Goal: Book appointment/travel/reservation

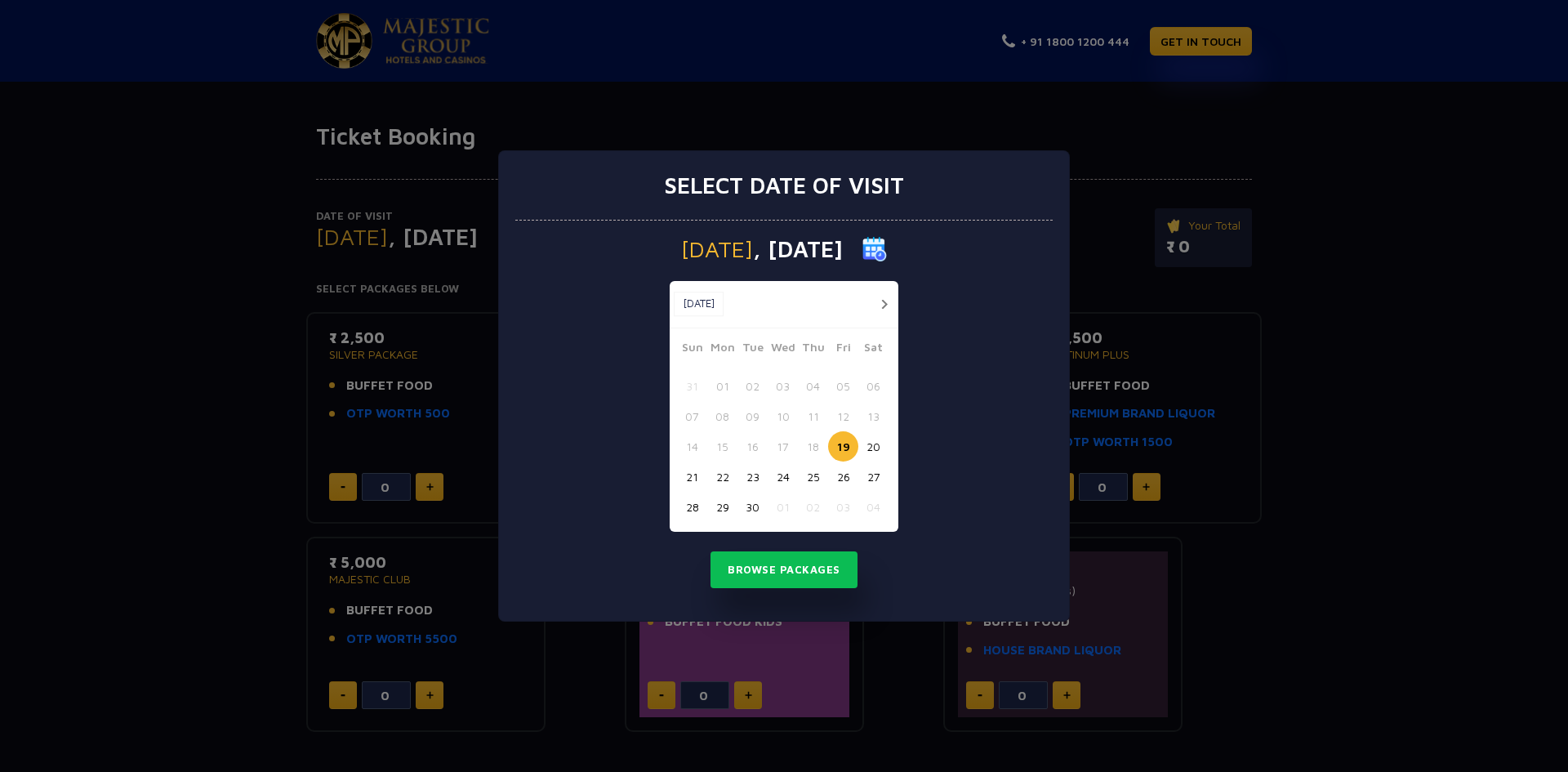
click at [724, 507] on button "29" at bounding box center [722, 506] width 30 height 30
click at [753, 567] on button "Browse Packages" at bounding box center [784, 570] width 147 height 38
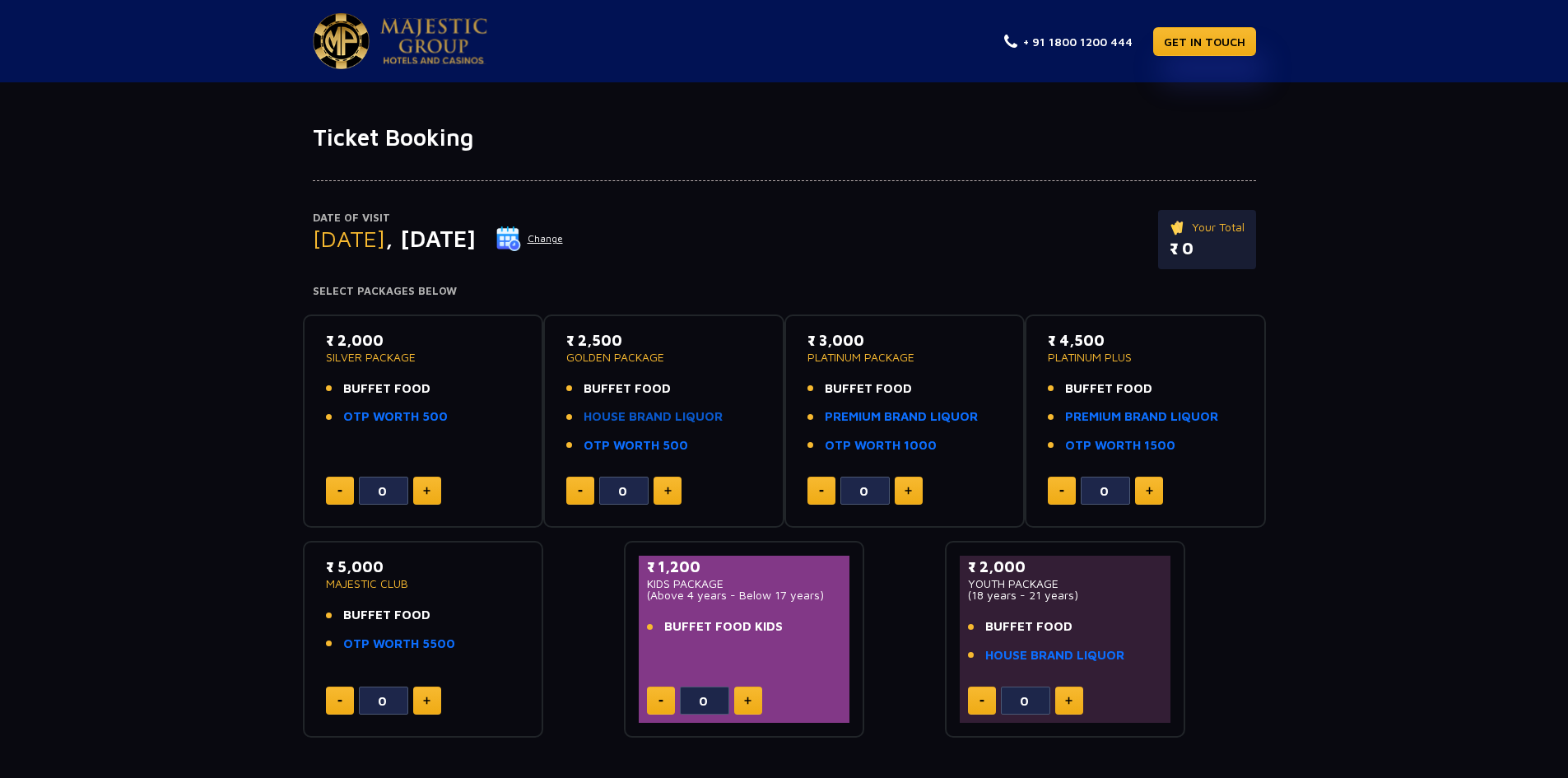
click at [662, 418] on link "HOUSE BRAND LIQUOR" at bounding box center [653, 416] width 139 height 19
click at [643, 418] on link "HOUSE BRAND LIQUOR" at bounding box center [653, 416] width 139 height 19
click at [910, 495] on img at bounding box center [909, 491] width 8 height 8
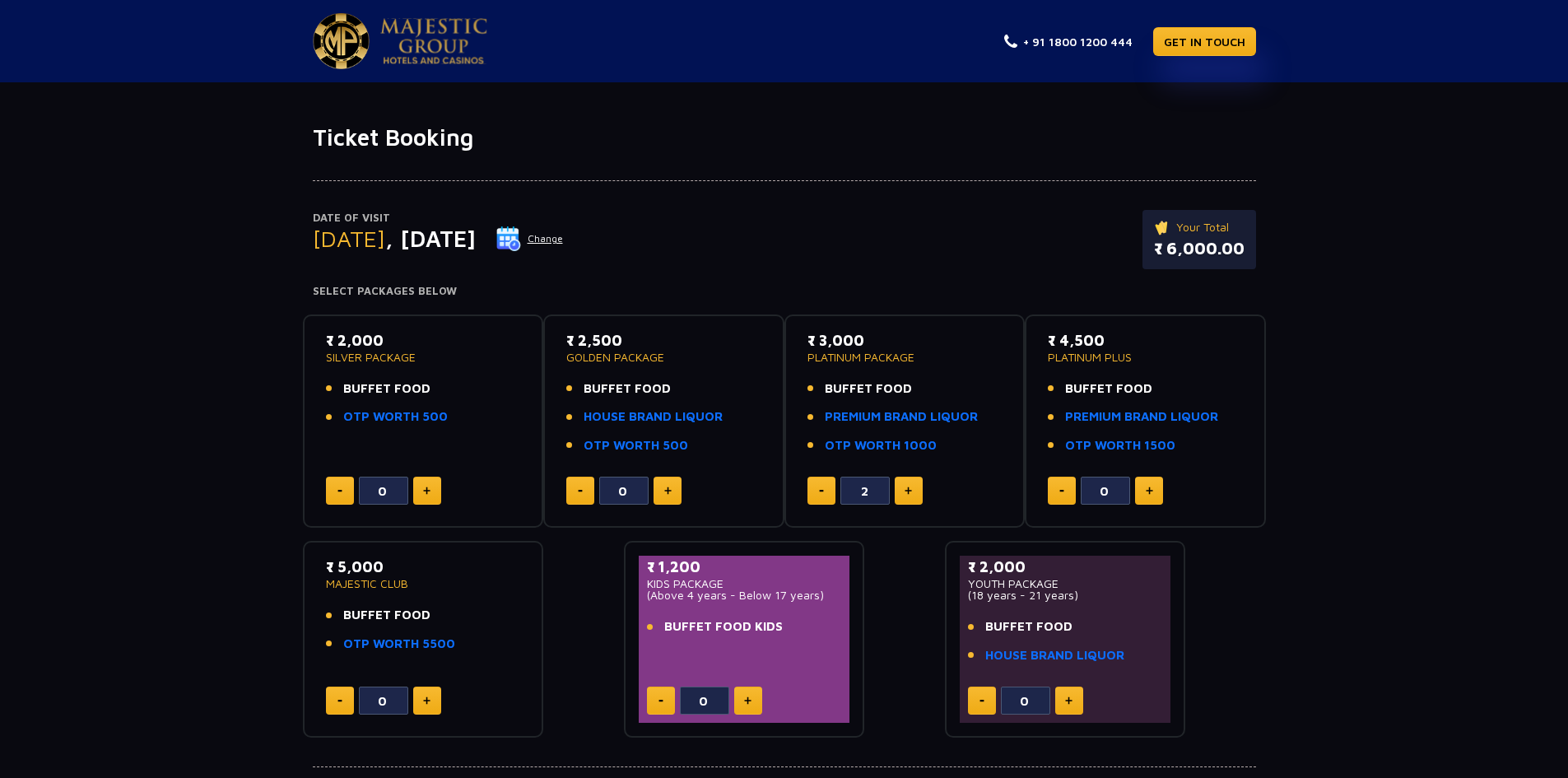
type input "3"
click at [432, 495] on button at bounding box center [427, 490] width 28 height 28
type input "1"
click at [755, 702] on button at bounding box center [748, 700] width 28 height 28
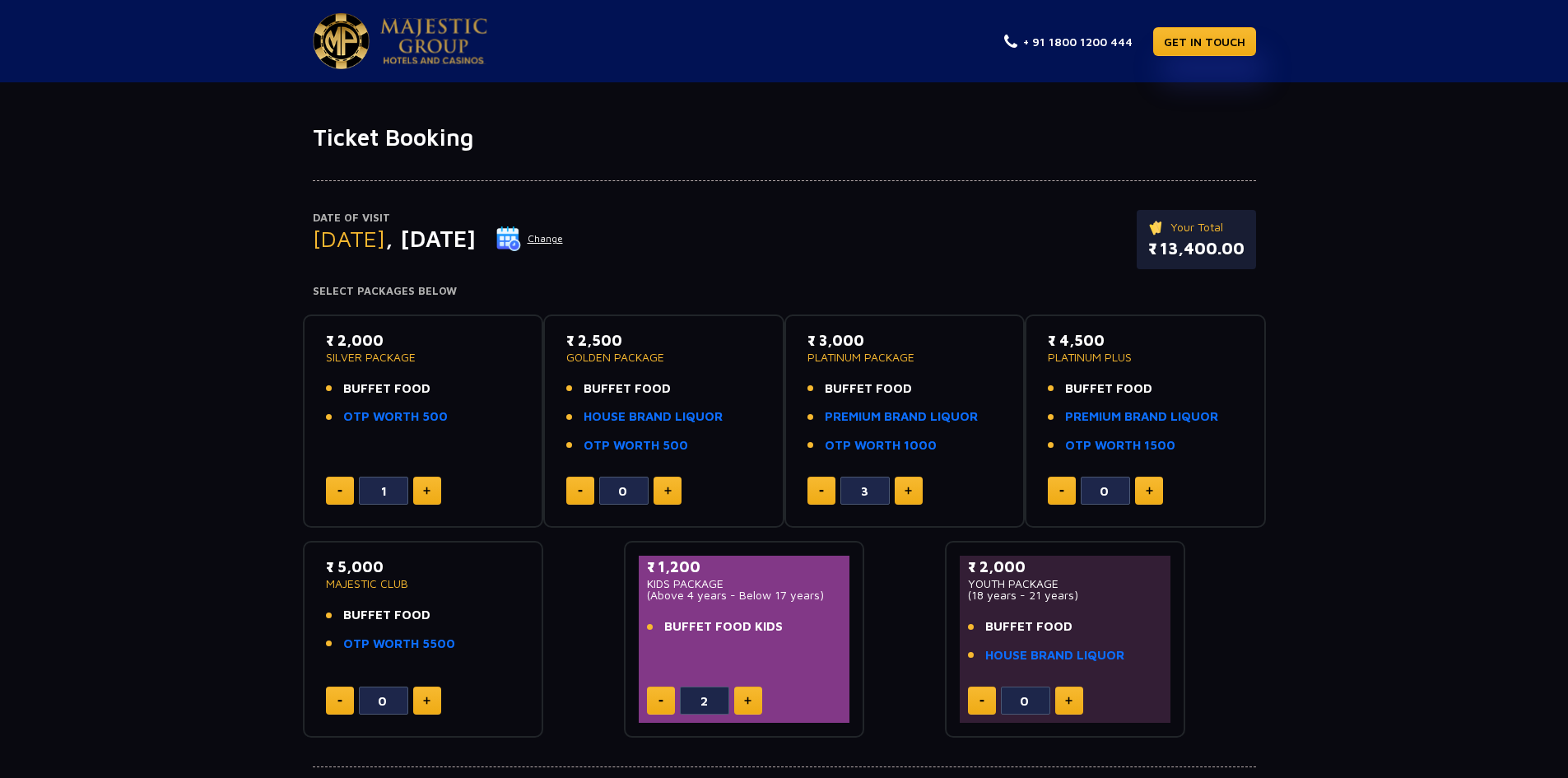
click at [755, 702] on button at bounding box center [748, 700] width 28 height 28
click at [661, 702] on button at bounding box center [660, 700] width 28 height 28
type input "3"
click at [822, 494] on button at bounding box center [821, 490] width 28 height 28
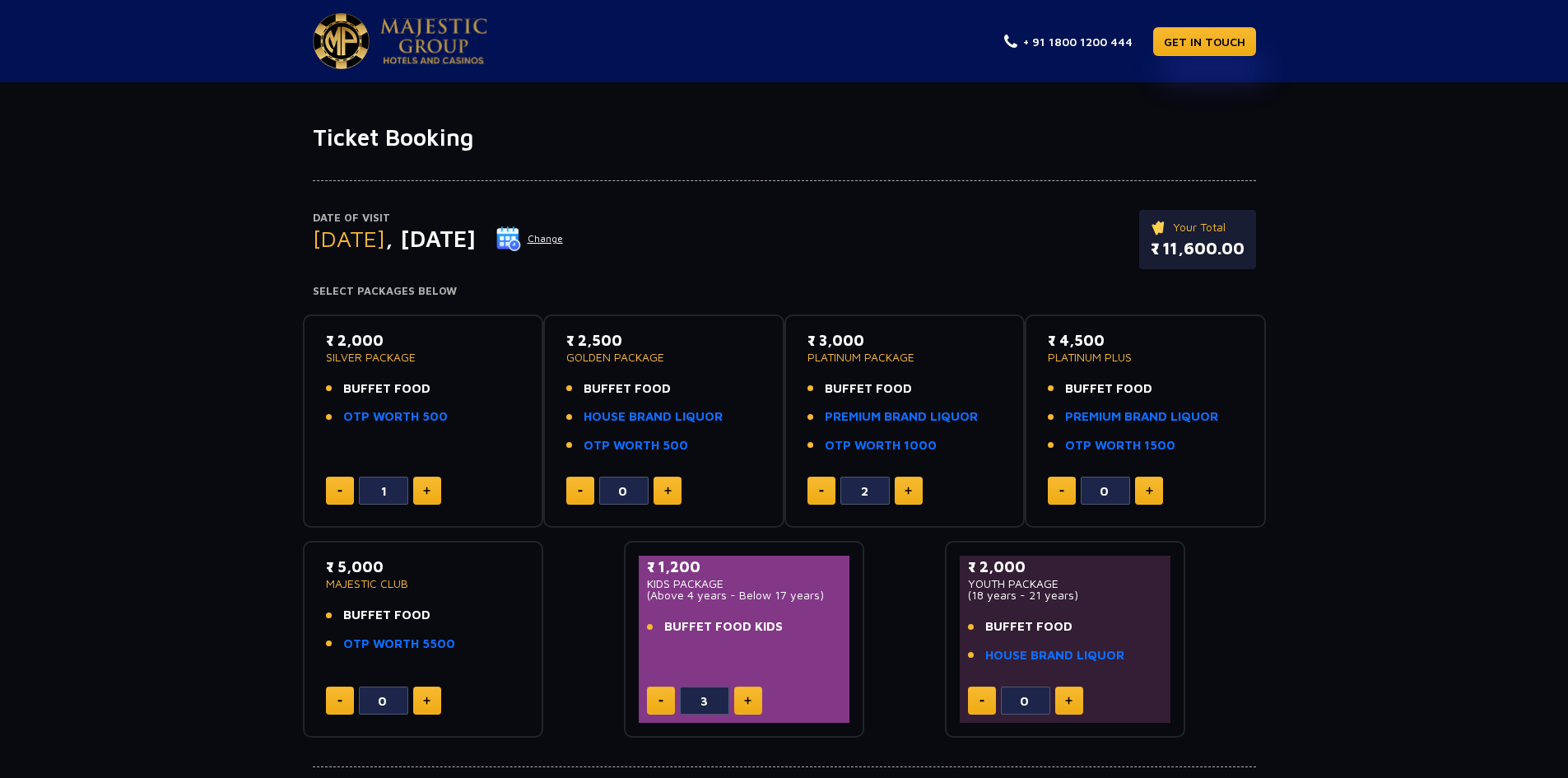
click at [822, 494] on button at bounding box center [821, 490] width 28 height 28
type input "0"
click at [822, 494] on button at bounding box center [821, 490] width 28 height 28
click at [660, 493] on button at bounding box center [667, 490] width 28 height 28
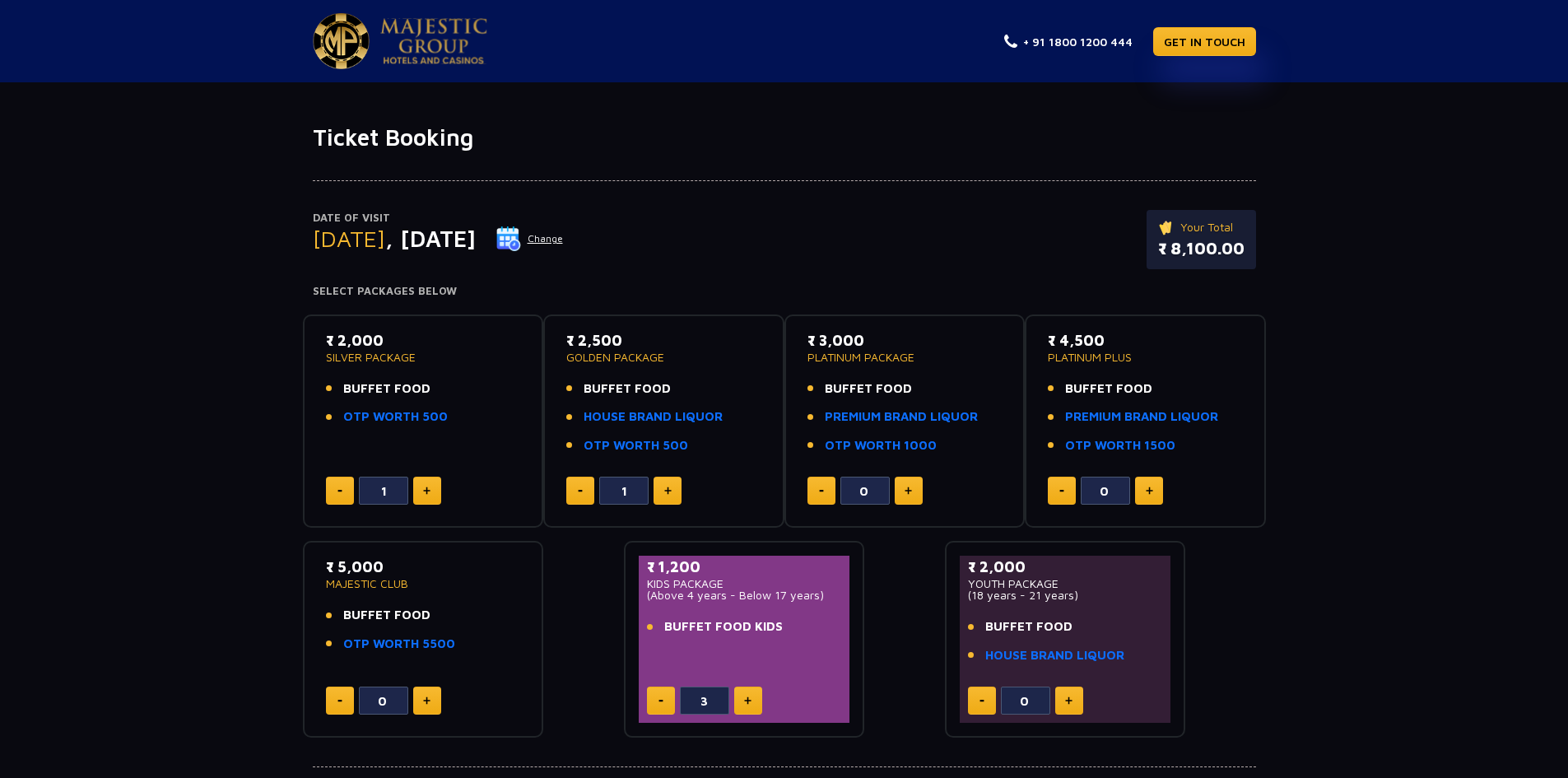
click at [660, 493] on button at bounding box center [667, 490] width 28 height 28
click at [691, 414] on link "HOUSE BRAND LIQUOR" at bounding box center [653, 416] width 139 height 19
click at [580, 495] on button at bounding box center [580, 490] width 28 height 28
click at [580, 496] on button at bounding box center [580, 490] width 28 height 28
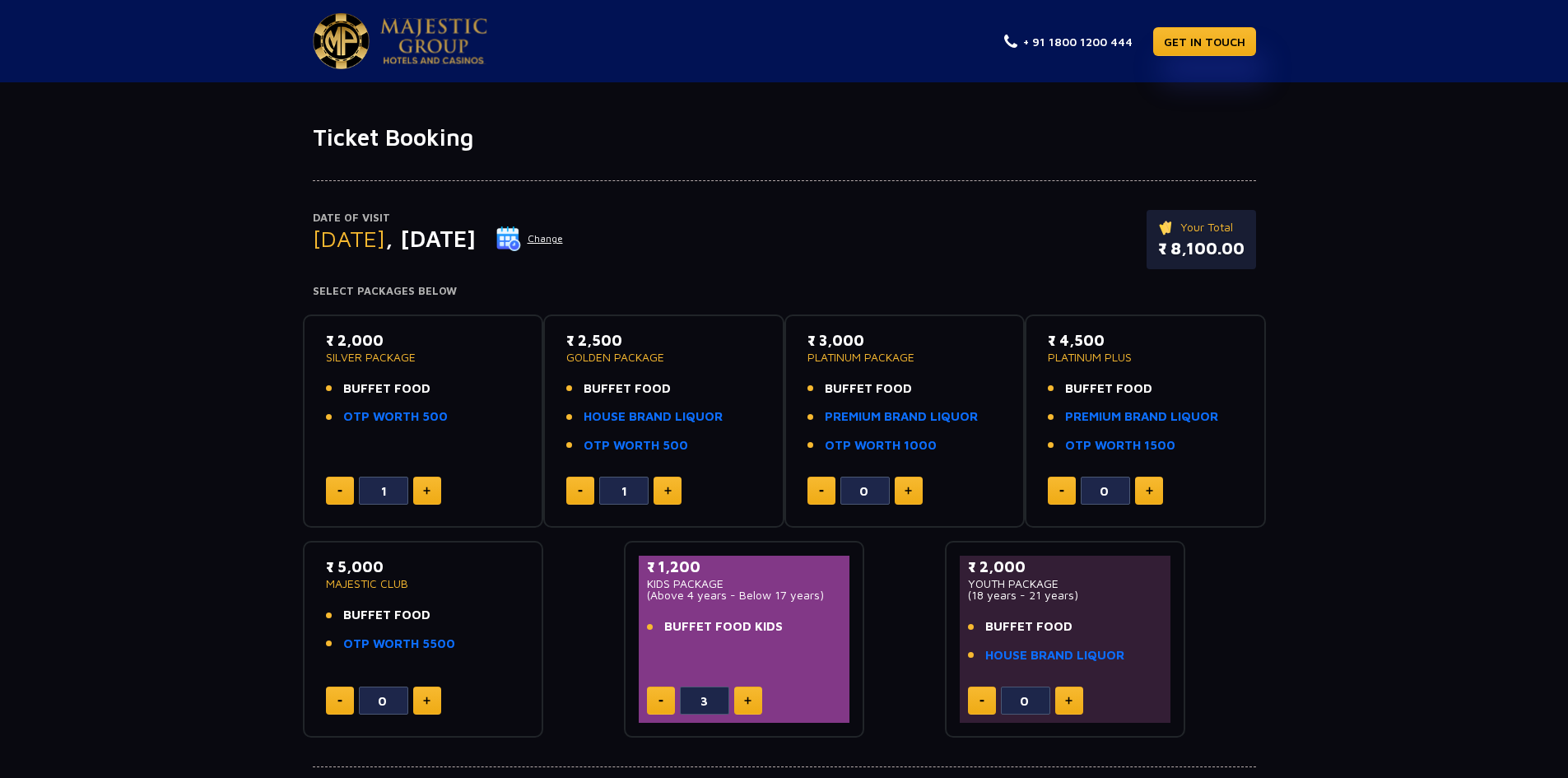
click at [580, 496] on button at bounding box center [580, 490] width 28 height 28
type input "0"
click at [904, 493] on button at bounding box center [909, 490] width 28 height 28
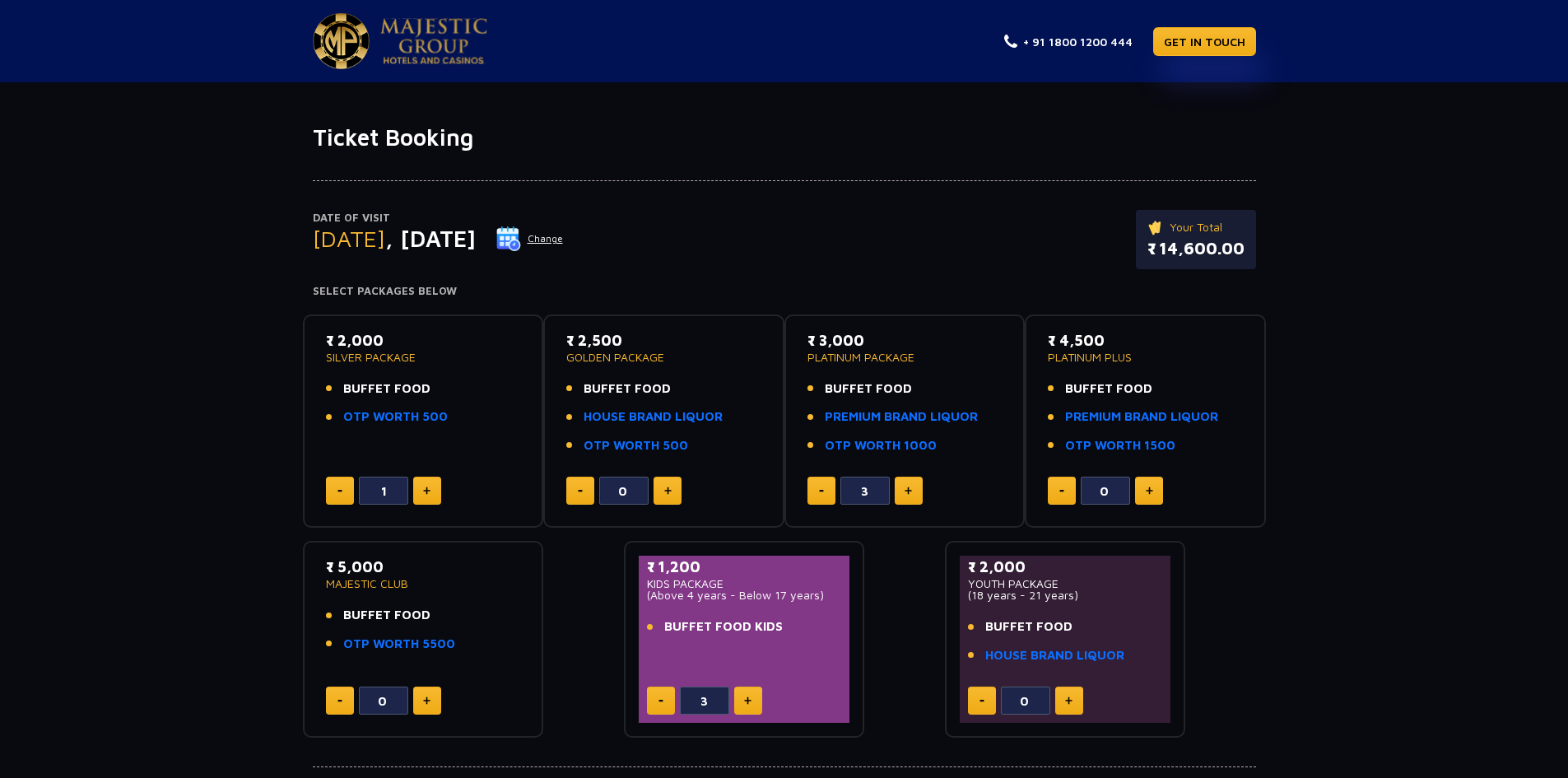
click at [814, 496] on button at bounding box center [821, 490] width 28 height 28
type input "0"
click at [654, 700] on button at bounding box center [660, 700] width 28 height 28
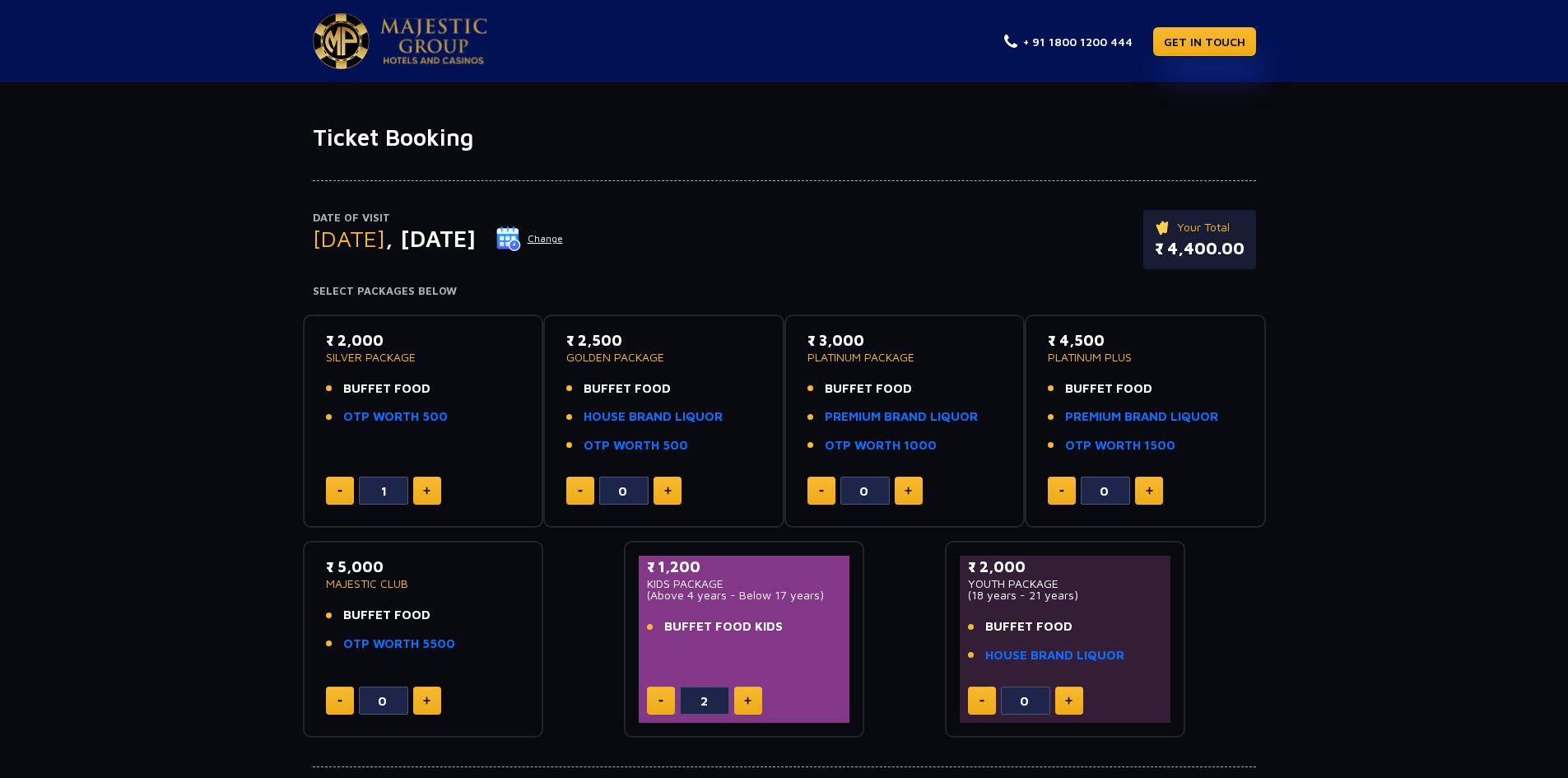
click at [654, 700] on button at bounding box center [660, 700] width 28 height 28
click at [748, 699] on img at bounding box center [748, 700] width 8 height 8
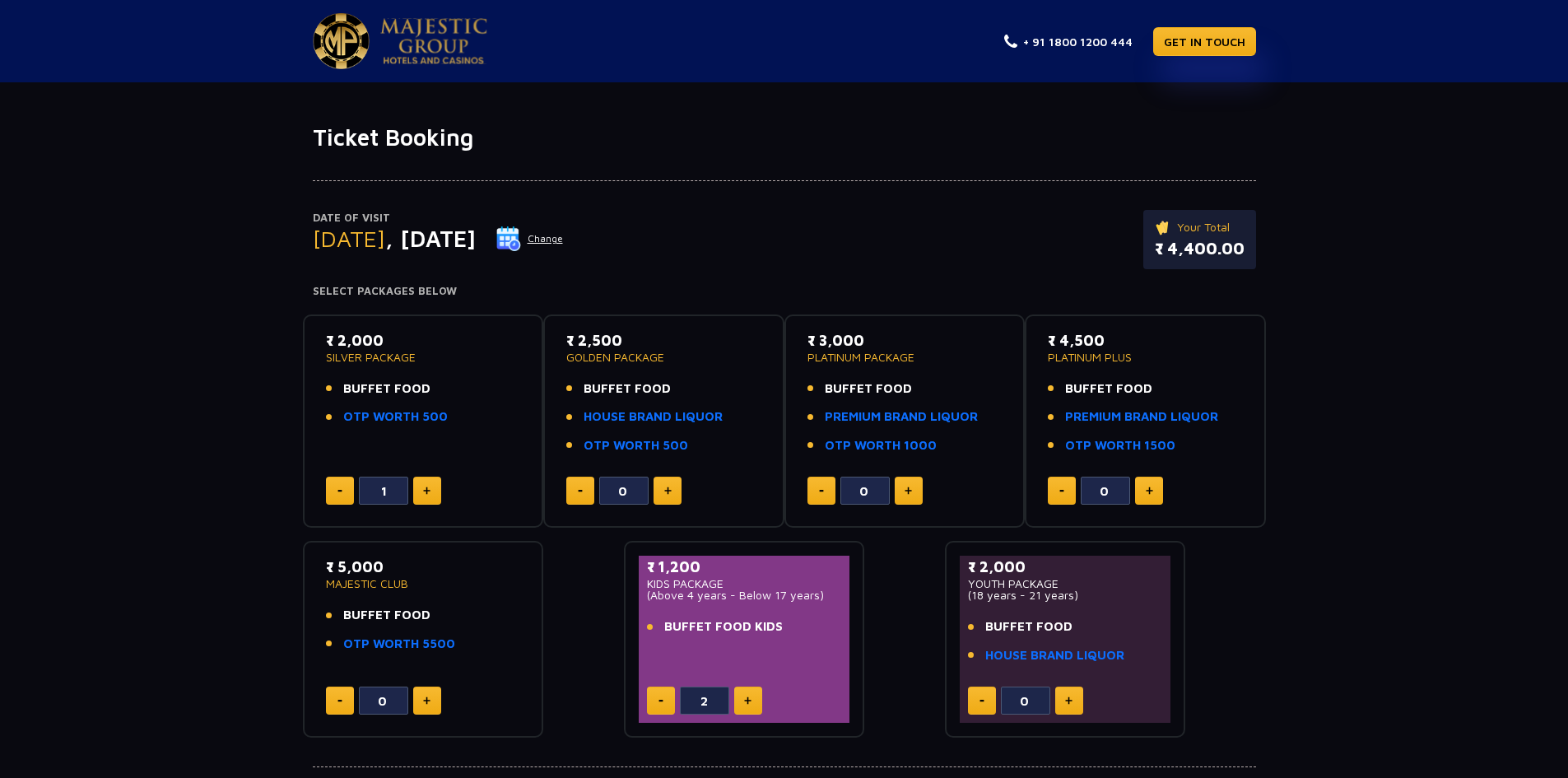
click at [748, 699] on img at bounding box center [748, 700] width 8 height 8
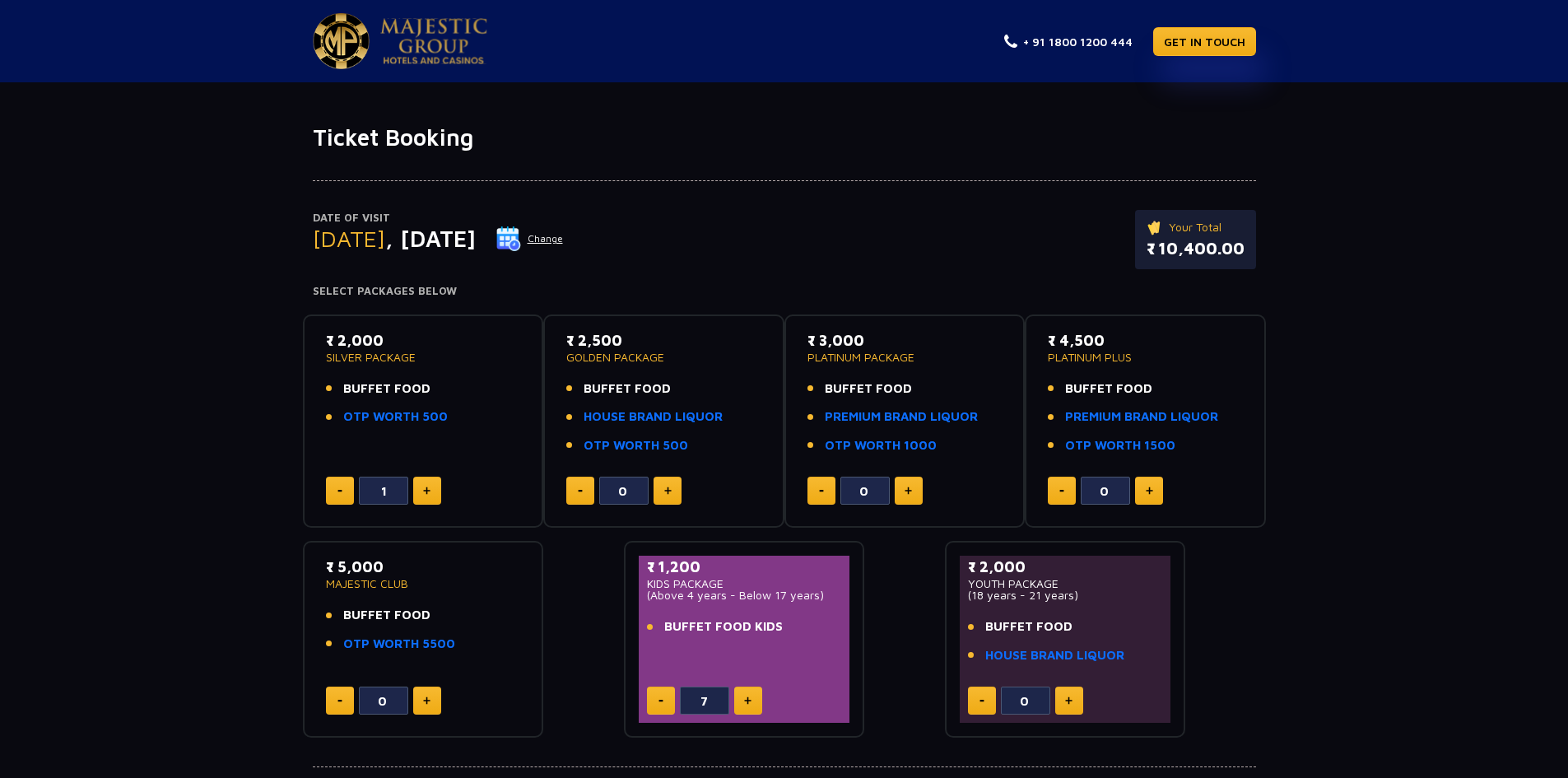
click at [658, 698] on button at bounding box center [660, 700] width 28 height 28
type input "3"
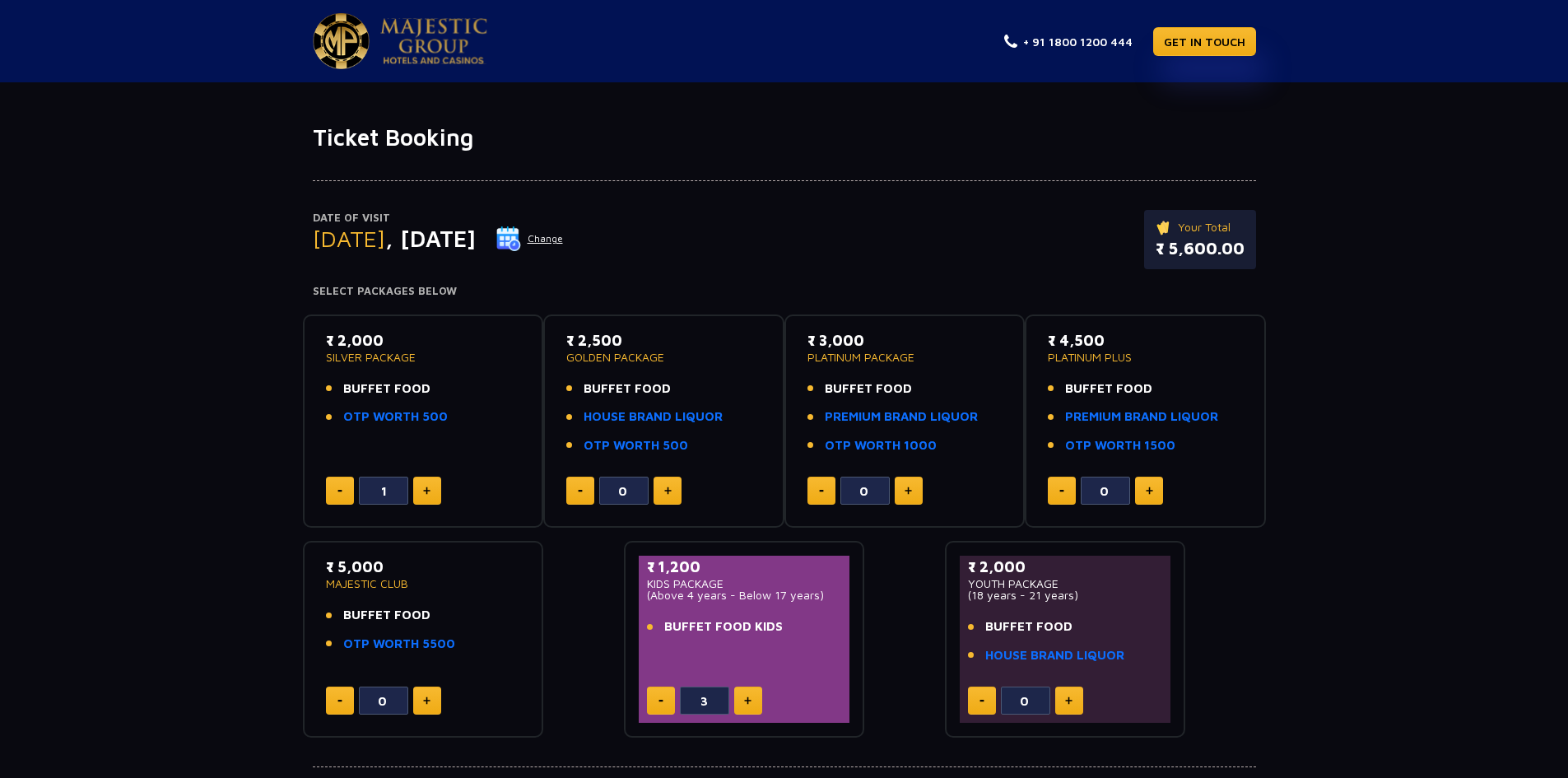
click at [903, 490] on button at bounding box center [909, 490] width 28 height 28
type input "3"
click at [334, 492] on button at bounding box center [340, 490] width 28 height 28
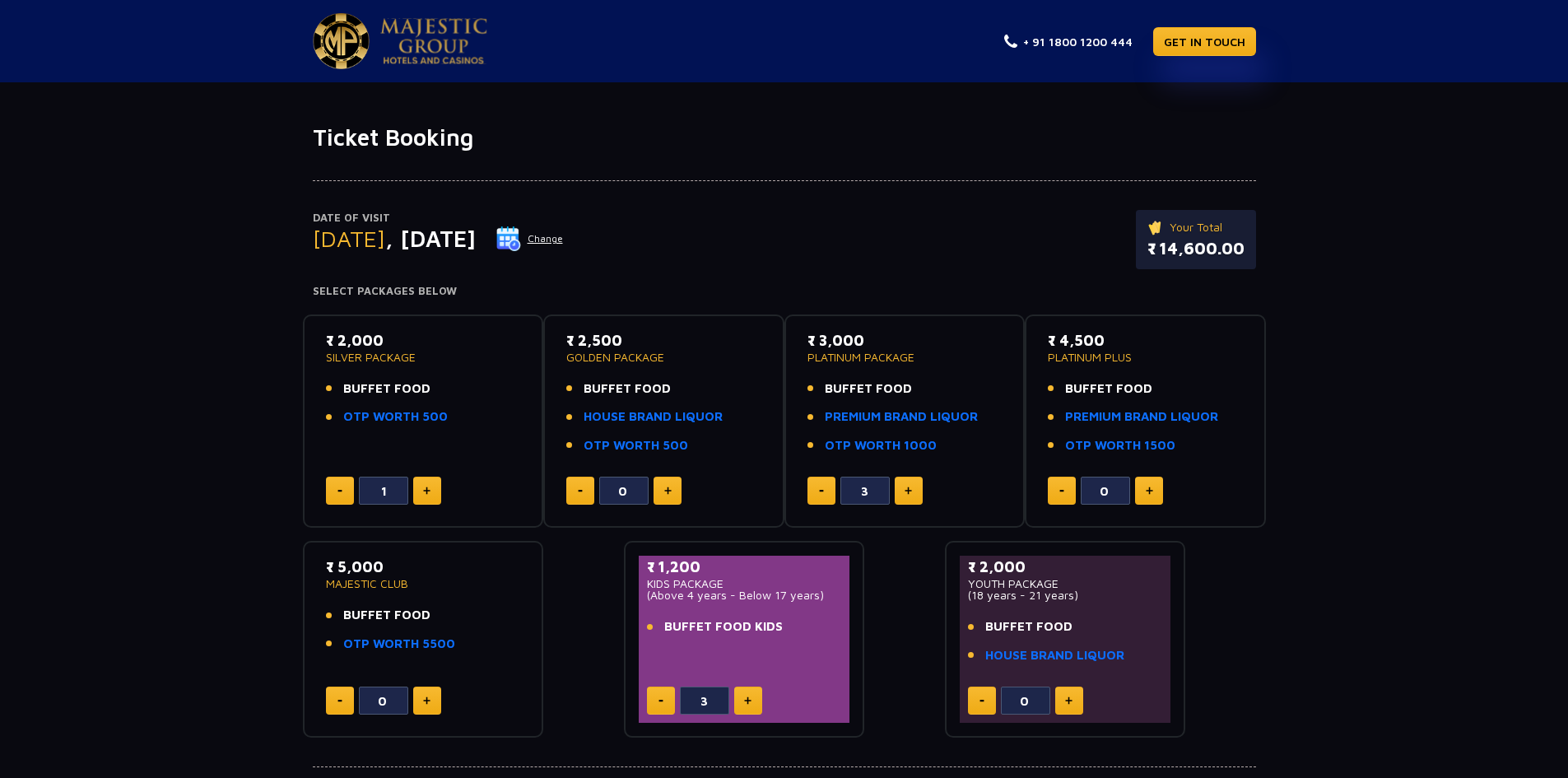
type input "0"
click at [821, 495] on button at bounding box center [821, 490] width 28 height 28
type input "0"
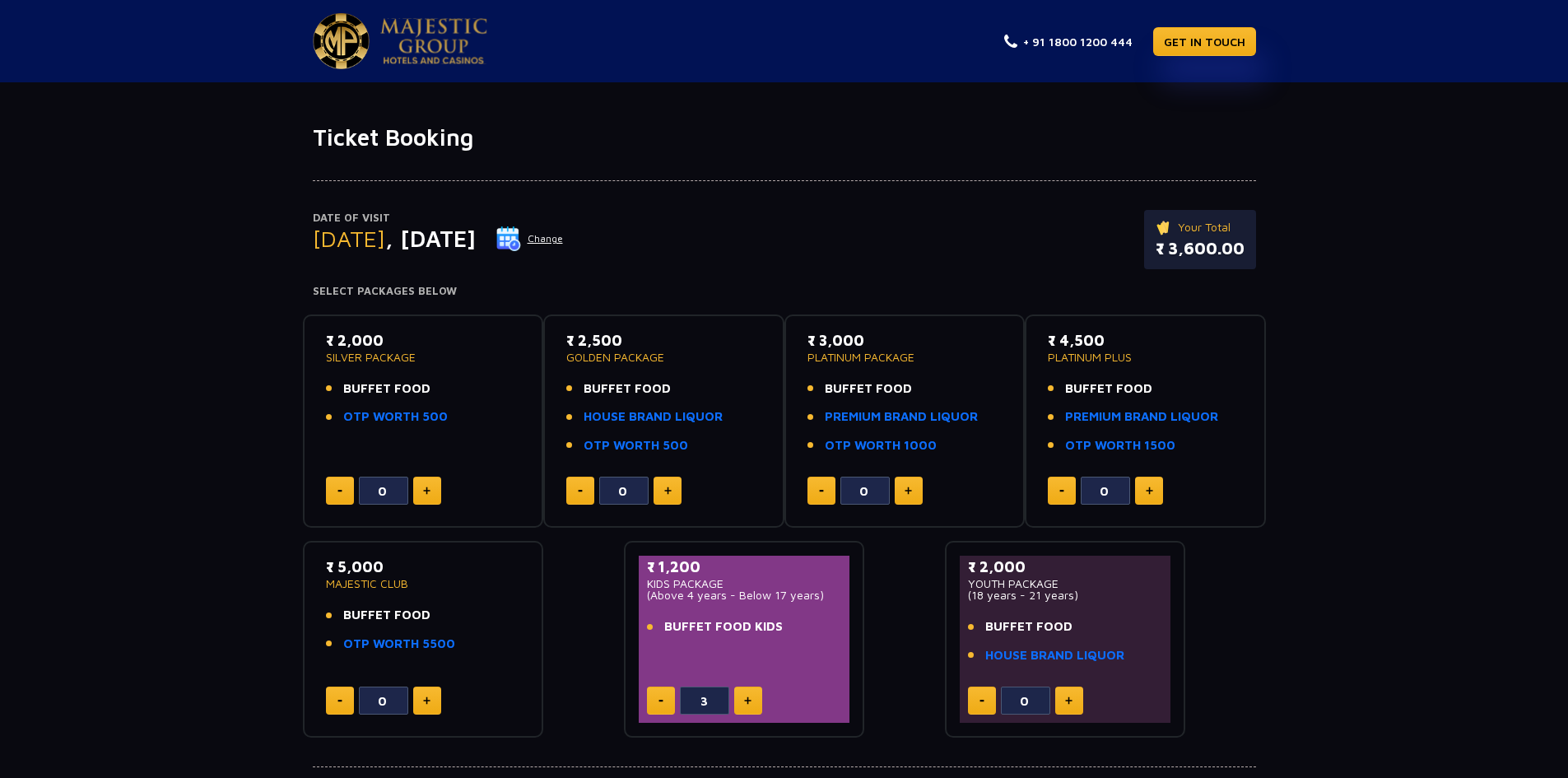
click at [748, 696] on img at bounding box center [748, 700] width 8 height 8
click at [668, 697] on button at bounding box center [660, 700] width 28 height 28
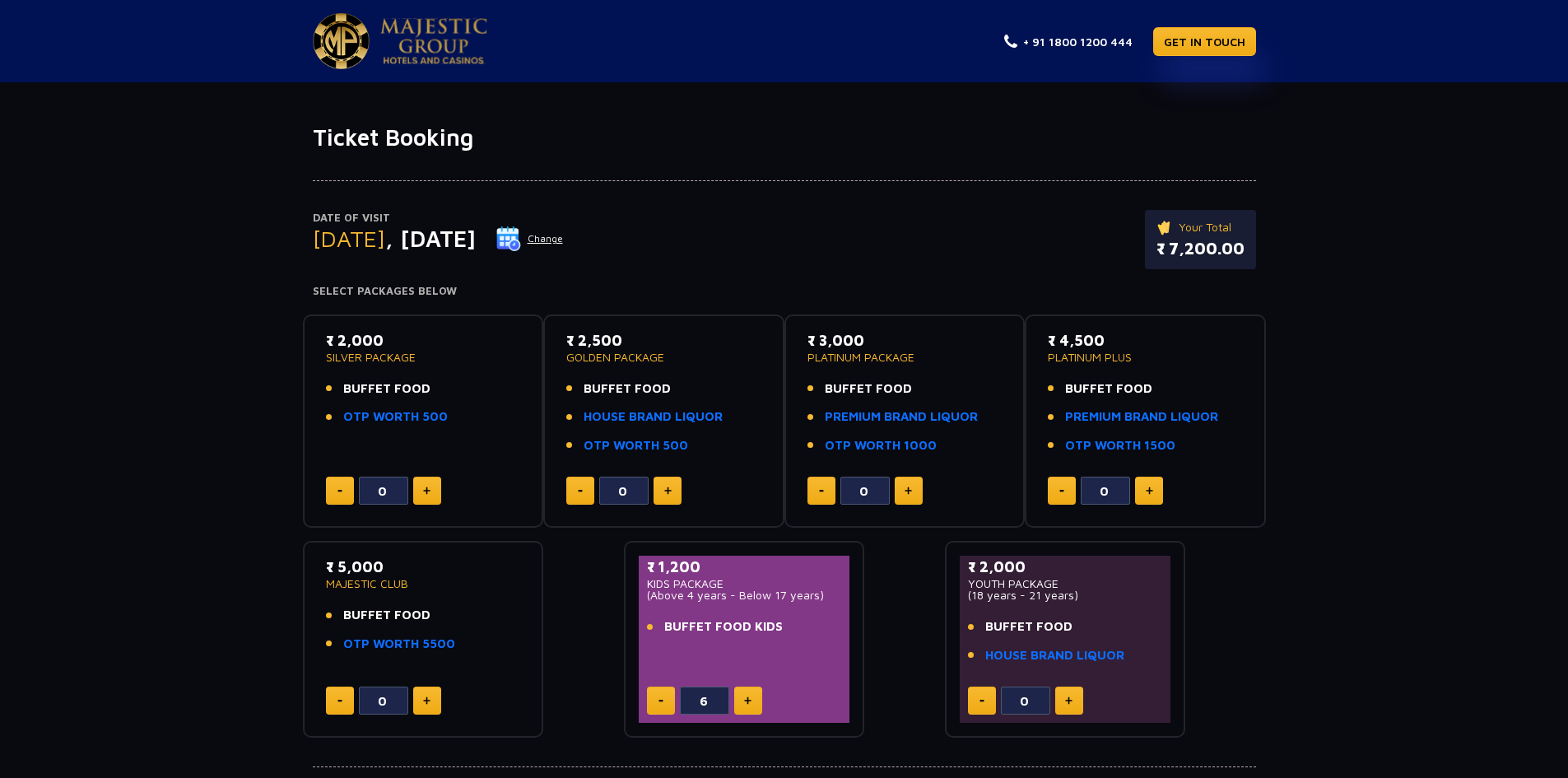
click at [668, 697] on button at bounding box center [660, 700] width 28 height 28
click at [662, 698] on button at bounding box center [660, 700] width 28 height 28
type input "3"
click at [424, 483] on button at bounding box center [427, 490] width 28 height 28
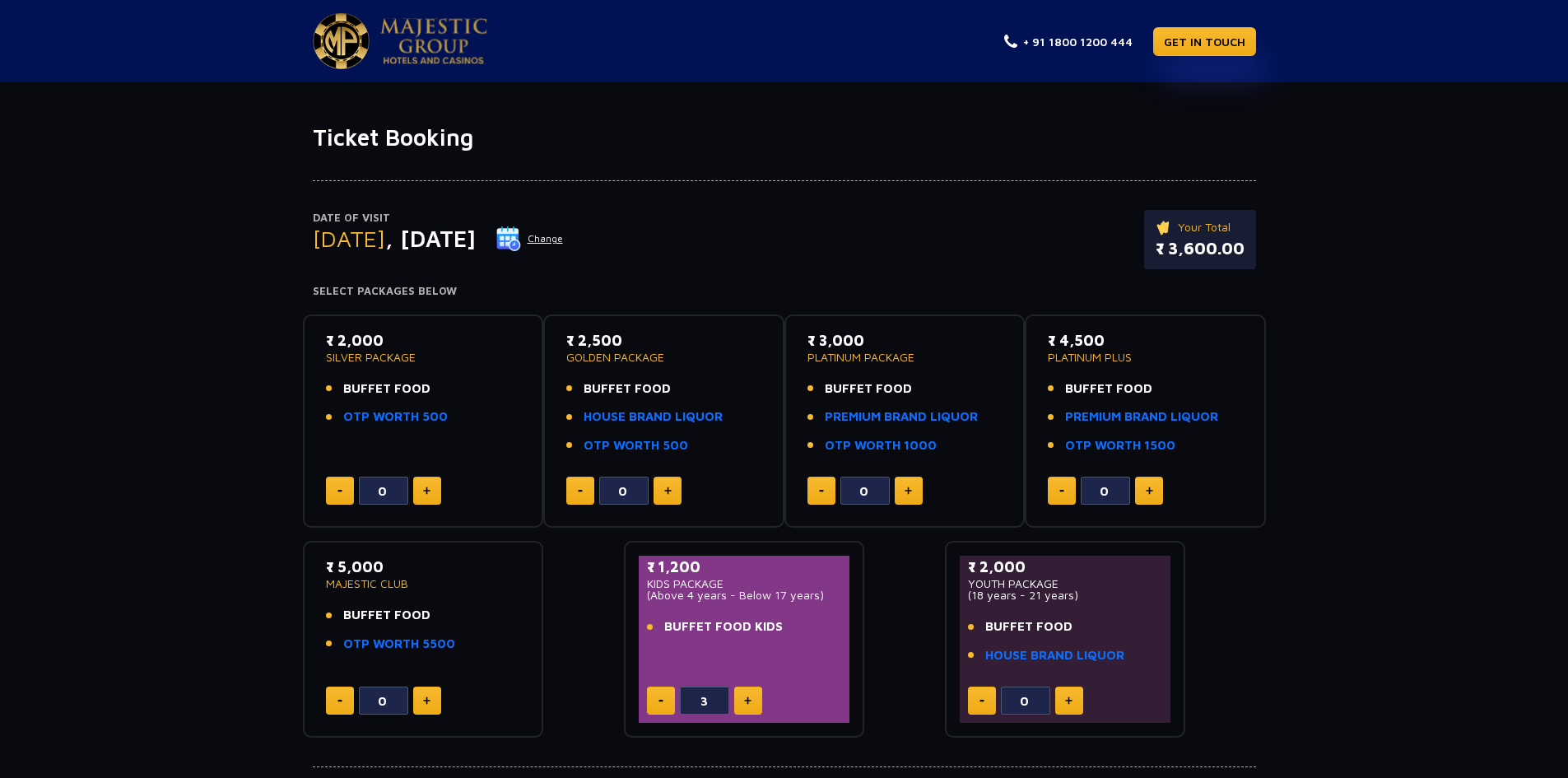
type input "1"
click at [911, 492] on img at bounding box center [909, 491] width 8 height 8
click at [827, 491] on button at bounding box center [821, 490] width 28 height 28
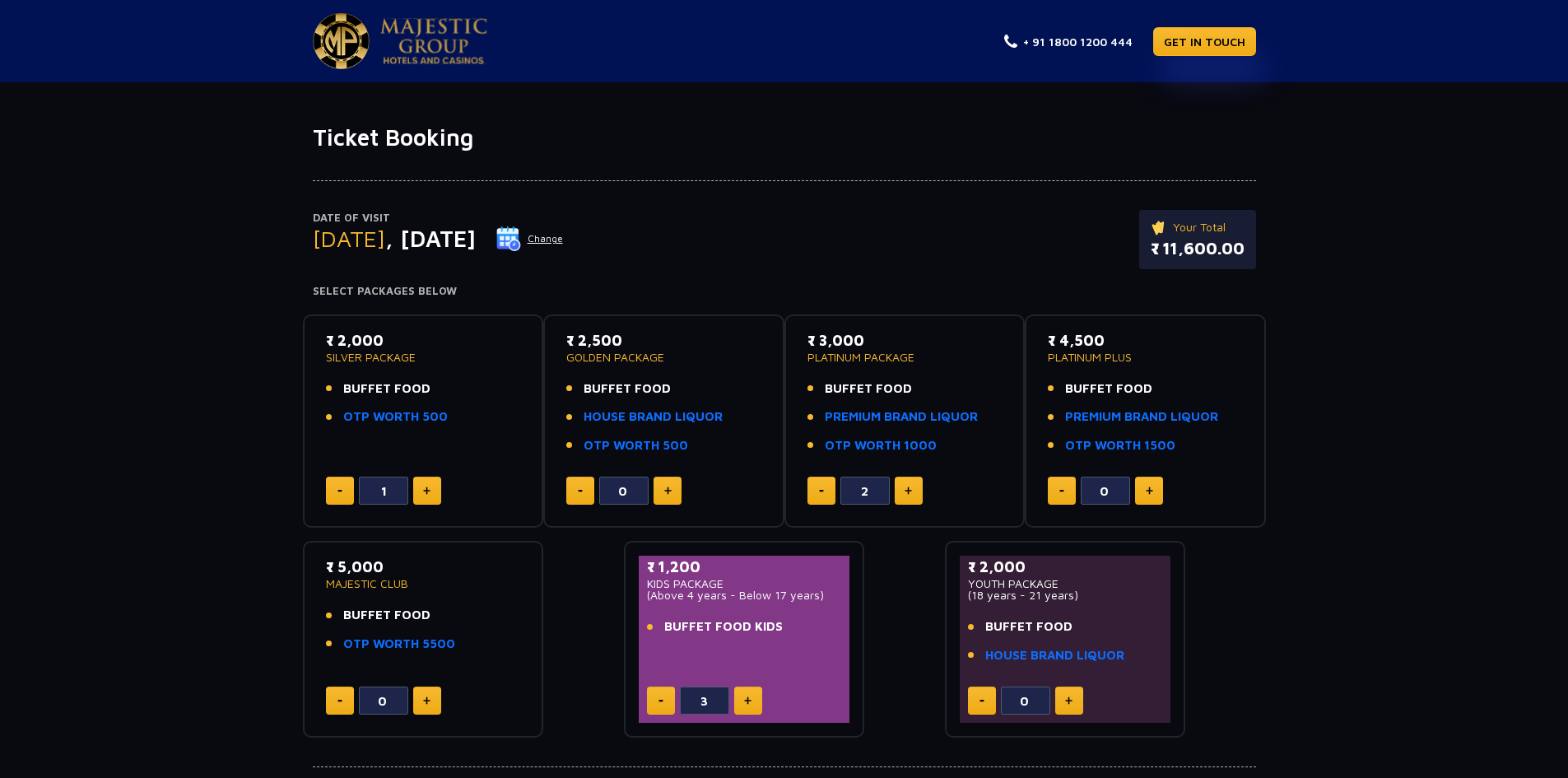
click at [827, 491] on button at bounding box center [821, 490] width 28 height 28
type input "0"
click at [827, 491] on button at bounding box center [821, 490] width 28 height 28
click at [666, 494] on img at bounding box center [668, 491] width 8 height 8
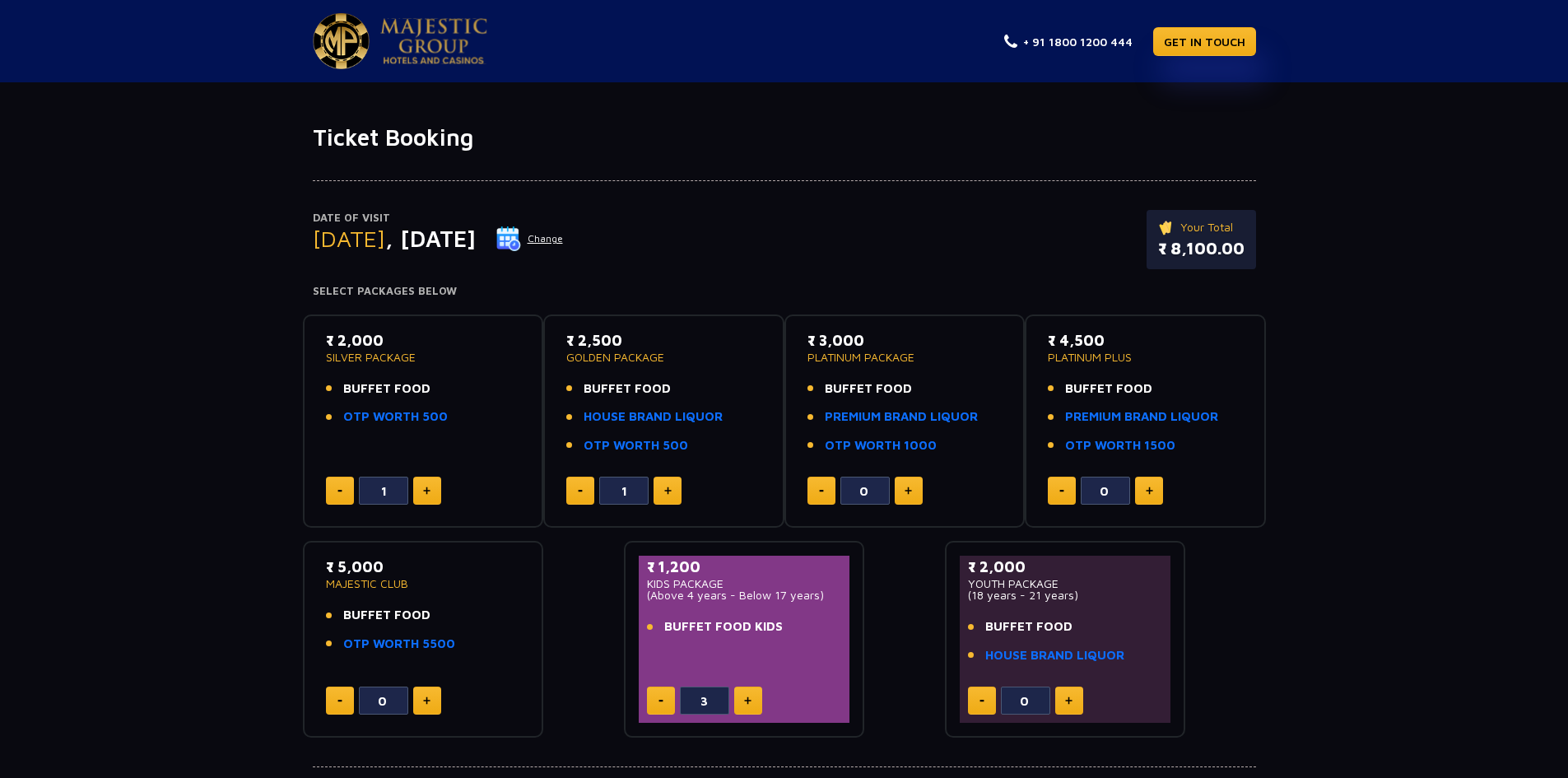
click at [666, 494] on img at bounding box center [668, 491] width 8 height 8
click at [581, 495] on button at bounding box center [580, 490] width 28 height 28
click at [581, 494] on button at bounding box center [580, 490] width 28 height 28
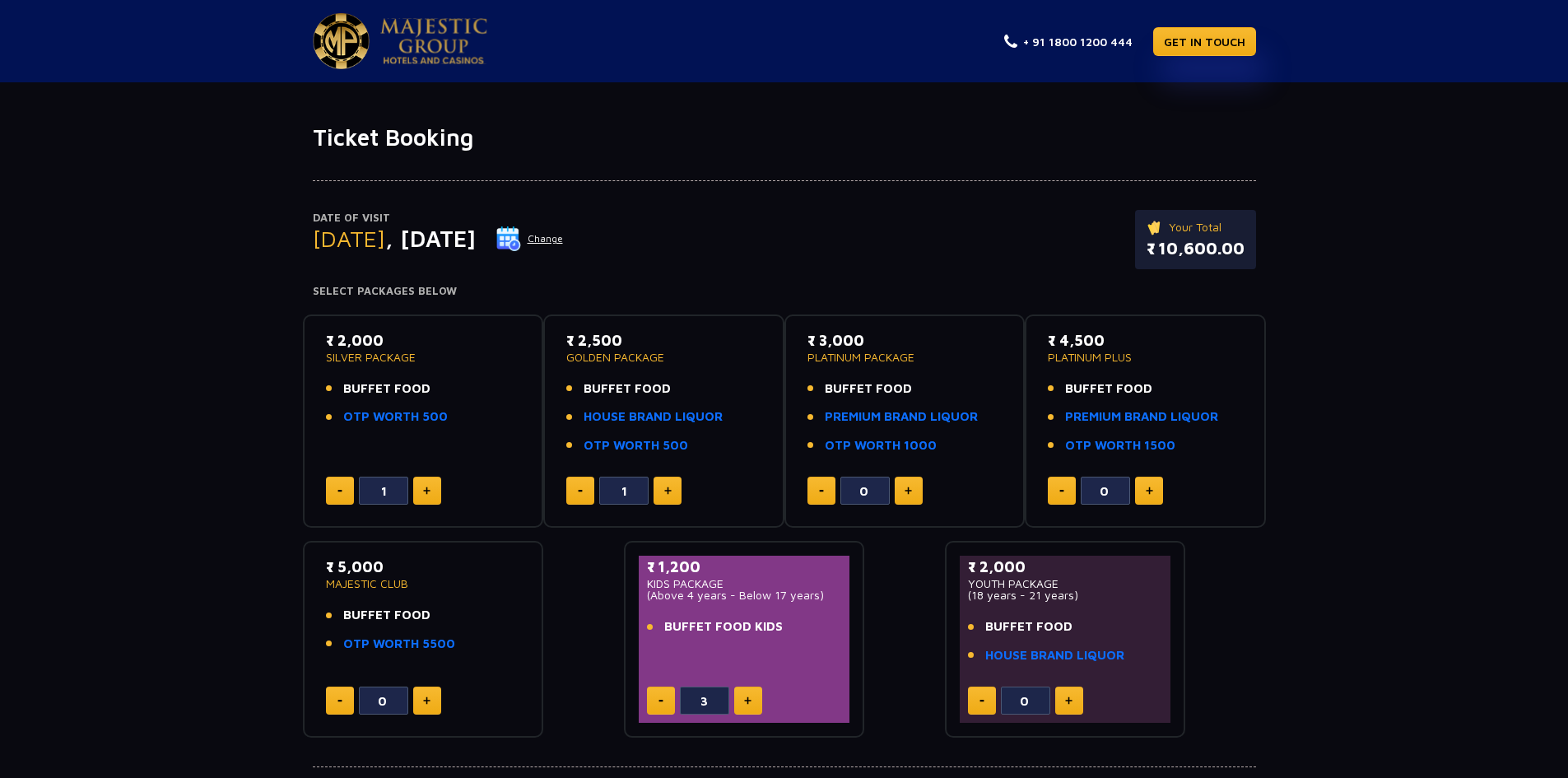
type input "0"
click at [581, 494] on button at bounding box center [580, 490] width 28 height 28
click at [428, 494] on img at bounding box center [427, 491] width 8 height 8
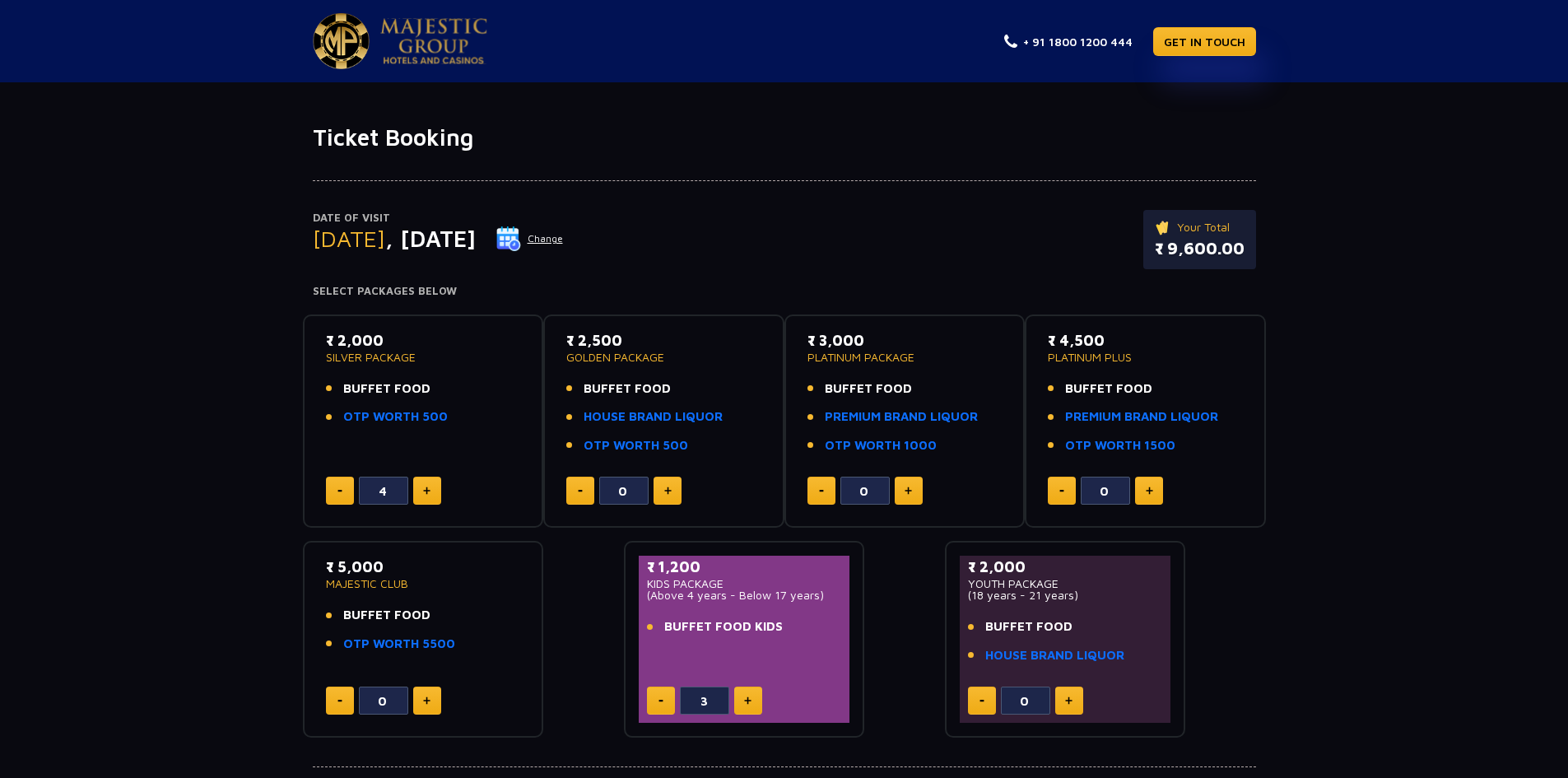
click at [428, 494] on img at bounding box center [427, 491] width 8 height 8
click at [333, 491] on button at bounding box center [340, 490] width 28 height 28
click at [333, 489] on button at bounding box center [340, 490] width 28 height 28
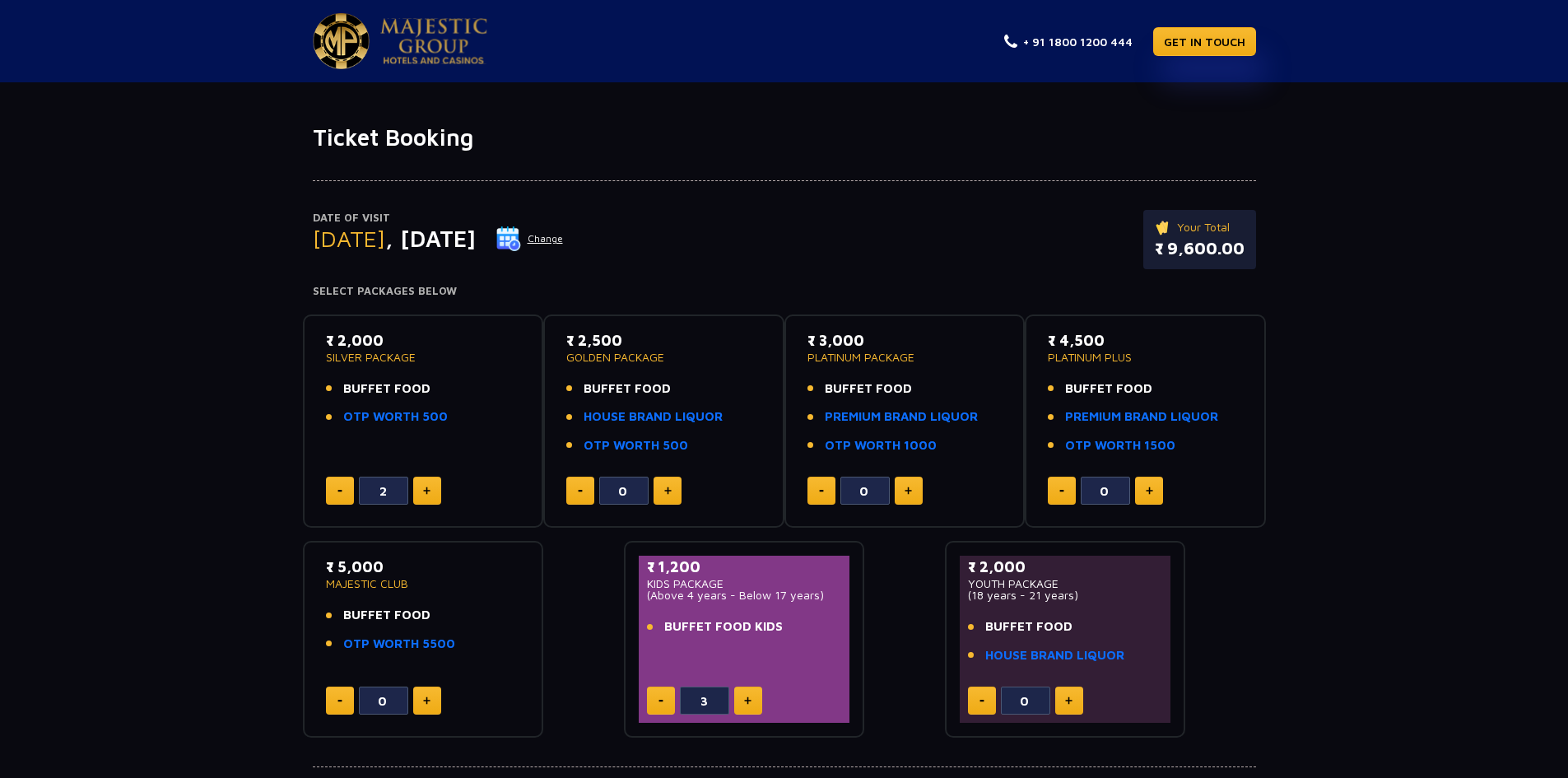
type input "1"
click at [667, 484] on button at bounding box center [667, 490] width 28 height 28
click at [575, 494] on button at bounding box center [580, 490] width 28 height 28
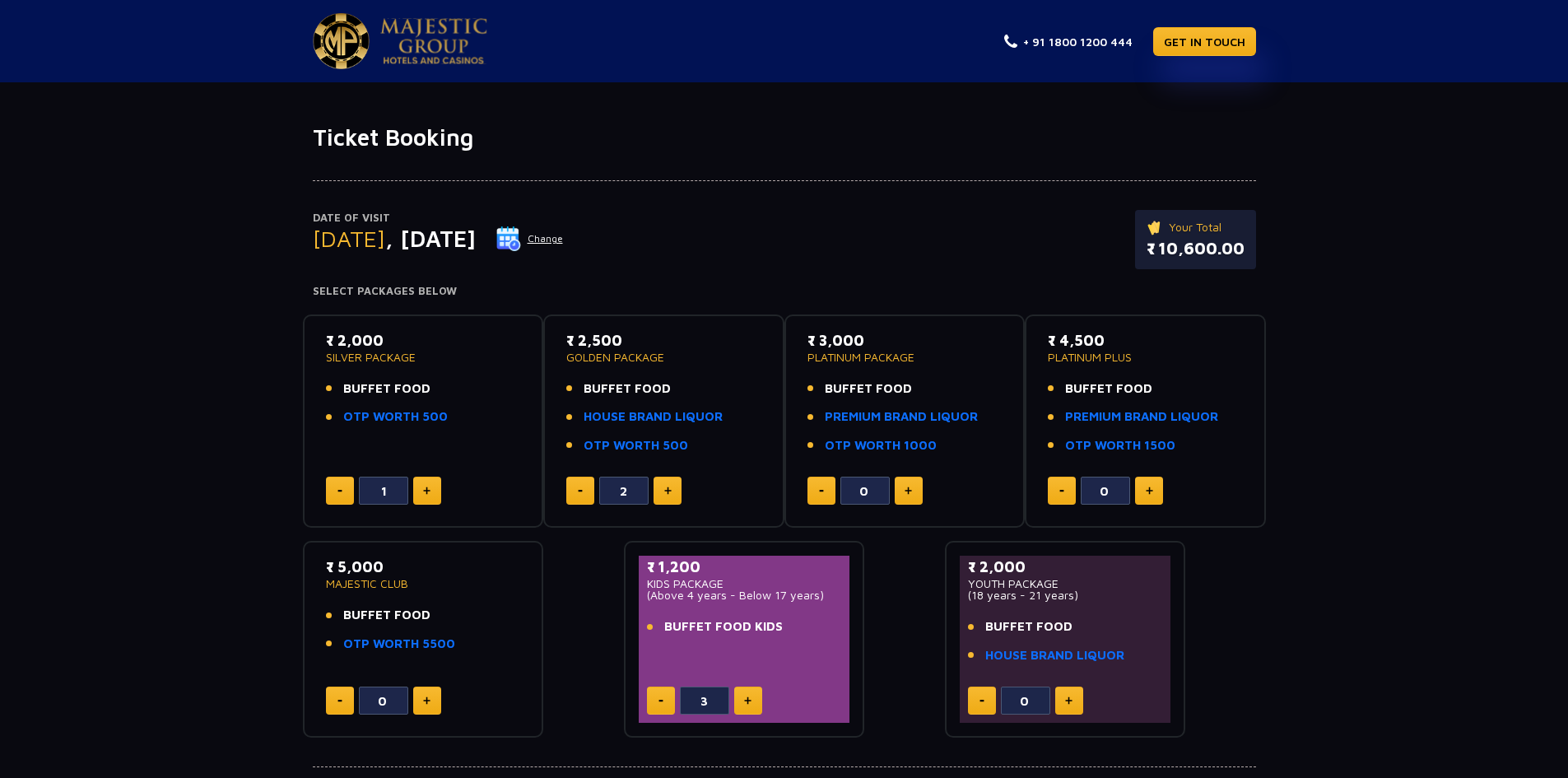
click at [576, 494] on button at bounding box center [580, 490] width 28 height 28
type input "0"
click at [905, 491] on img at bounding box center [909, 491] width 8 height 8
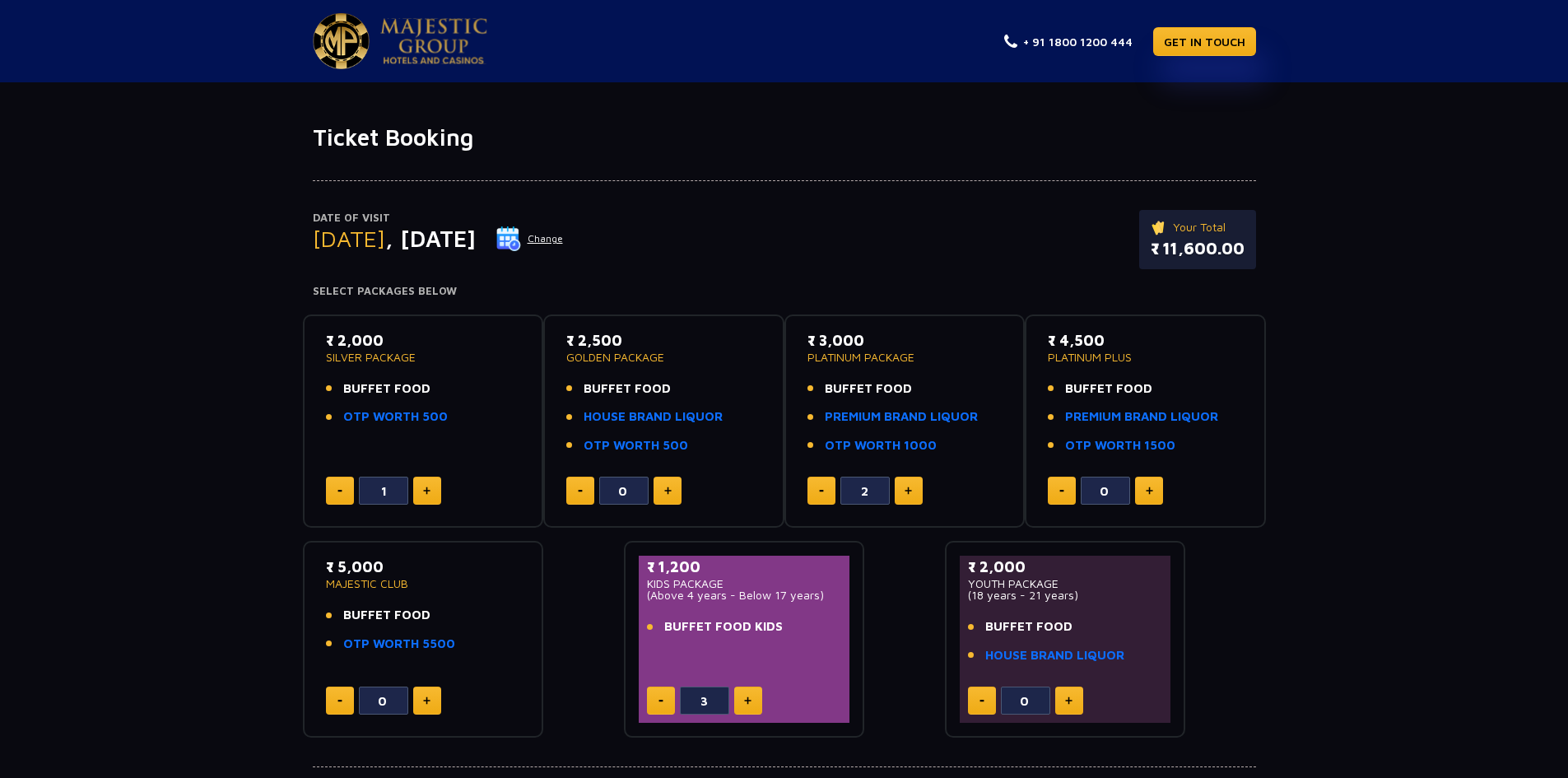
click at [905, 491] on img at bounding box center [909, 491] width 8 height 8
type input "3"
